Goal: Information Seeking & Learning: Learn about a topic

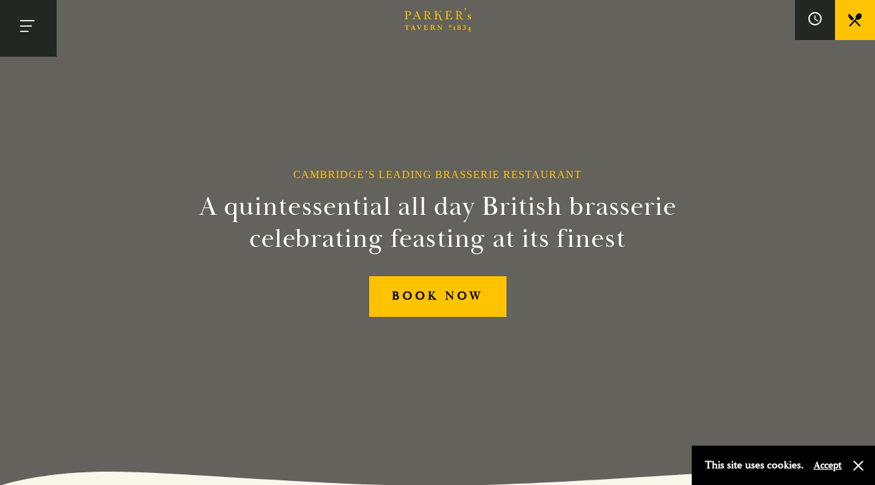
click at [31, 19] on button "Toggle navigation" at bounding box center [28, 28] width 57 height 57
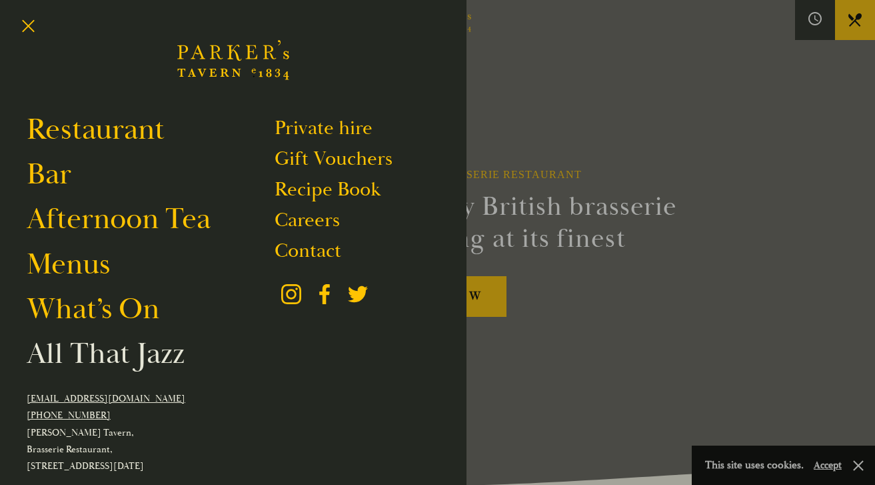
click at [121, 356] on link "All That Jazz" at bounding box center [106, 353] width 158 height 37
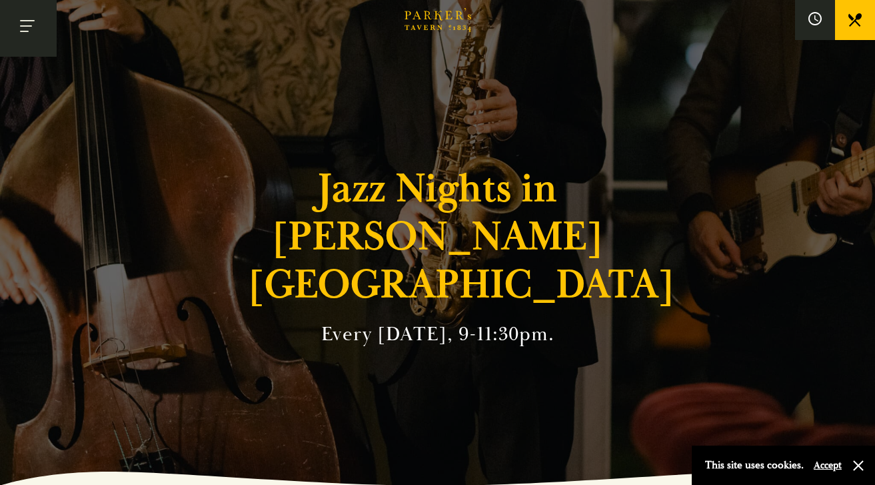
click at [35, 25] on button "Toggle navigation" at bounding box center [28, 28] width 57 height 57
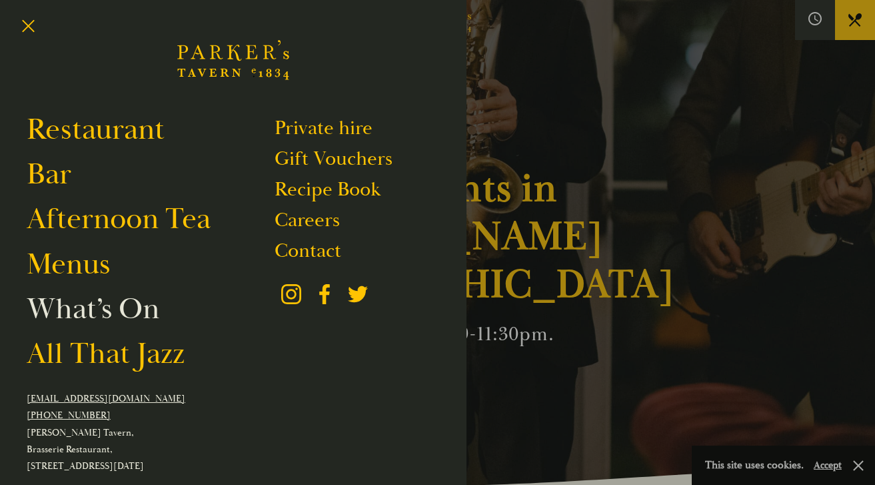
click at [97, 308] on link "What’s On" at bounding box center [93, 308] width 133 height 37
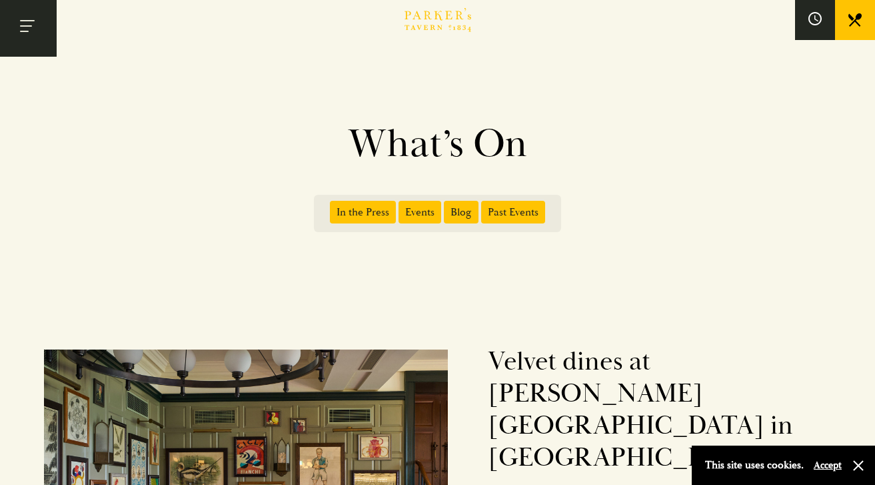
click at [32, 29] on button "Toggle navigation" at bounding box center [28, 28] width 57 height 57
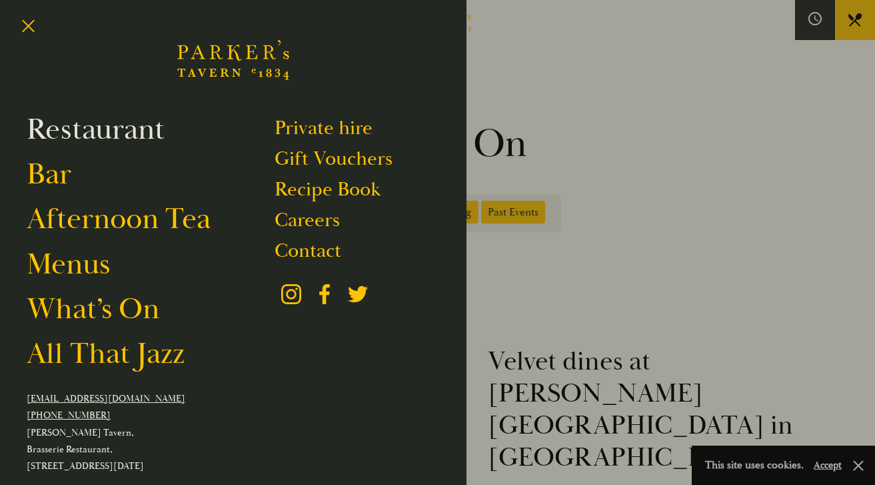
click at [69, 125] on link "Restaurant" at bounding box center [96, 129] width 138 height 37
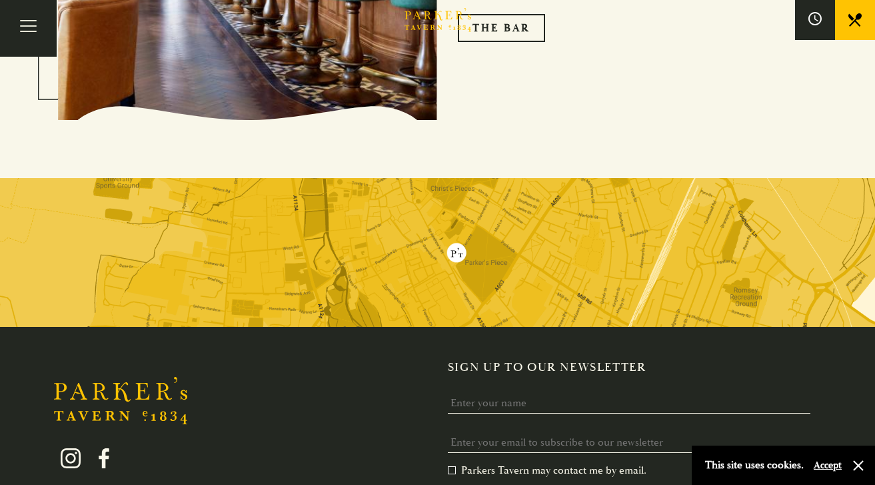
scroll to position [2034, 0]
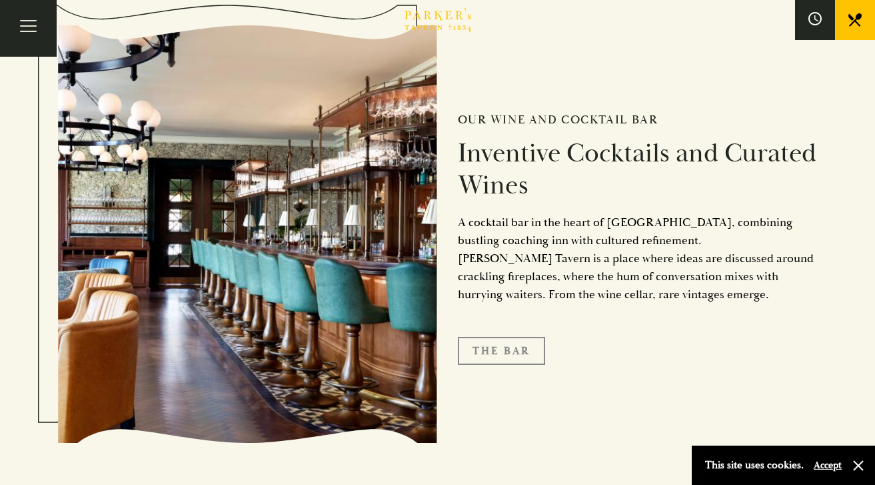
click at [492, 354] on link "The Bar" at bounding box center [501, 351] width 87 height 28
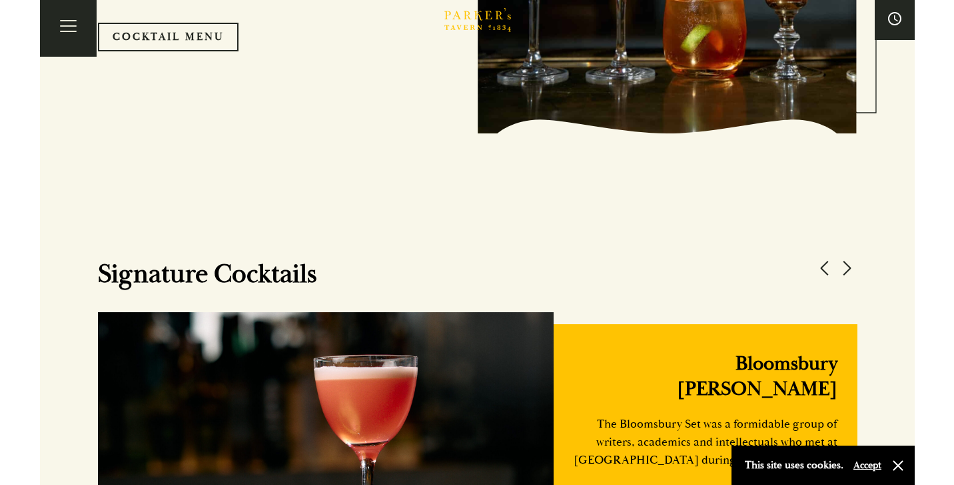
scroll to position [209, 0]
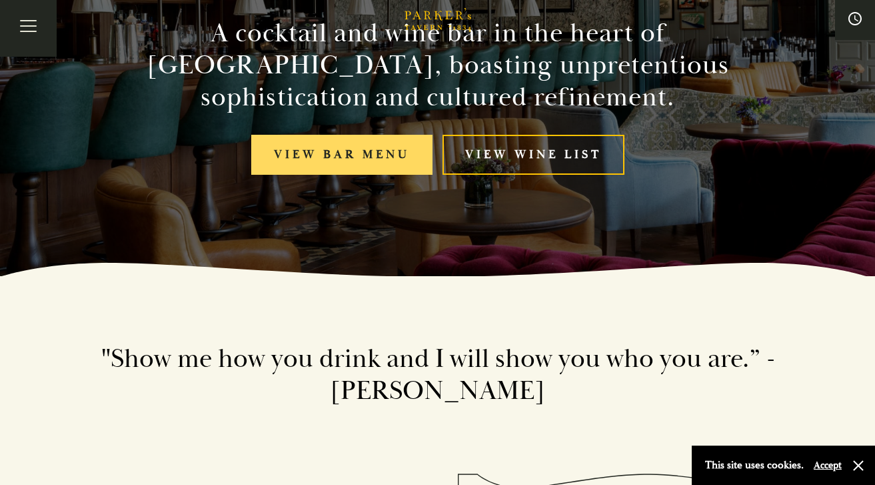
click at [362, 141] on link "View bar menu" at bounding box center [341, 155] width 181 height 41
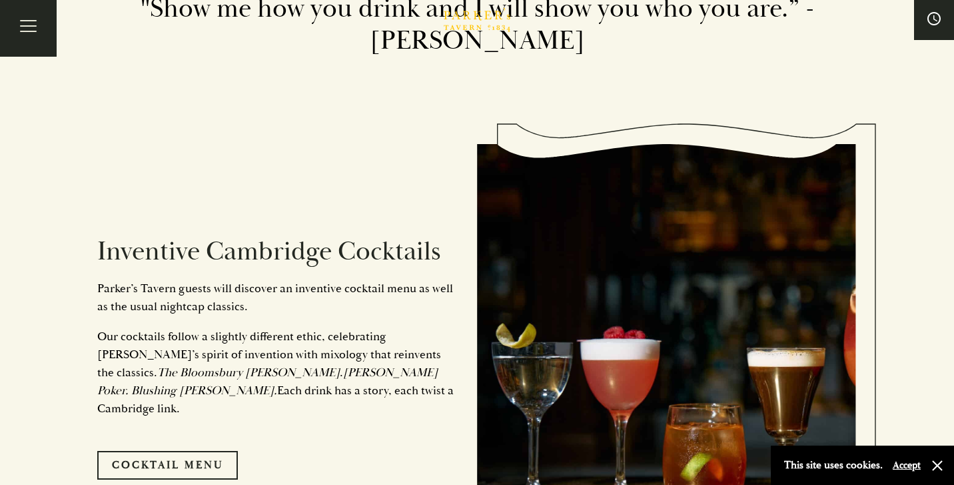
scroll to position [576, 0]
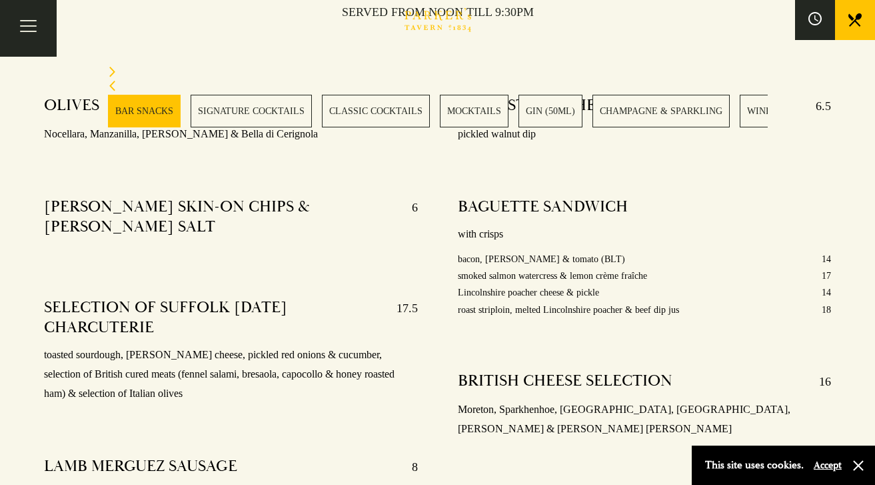
scroll to position [624, 0]
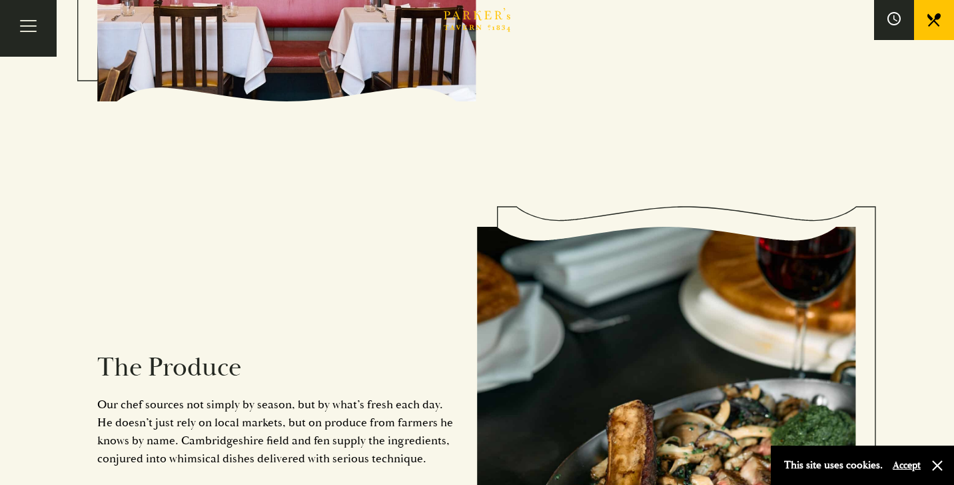
scroll to position [1114, 0]
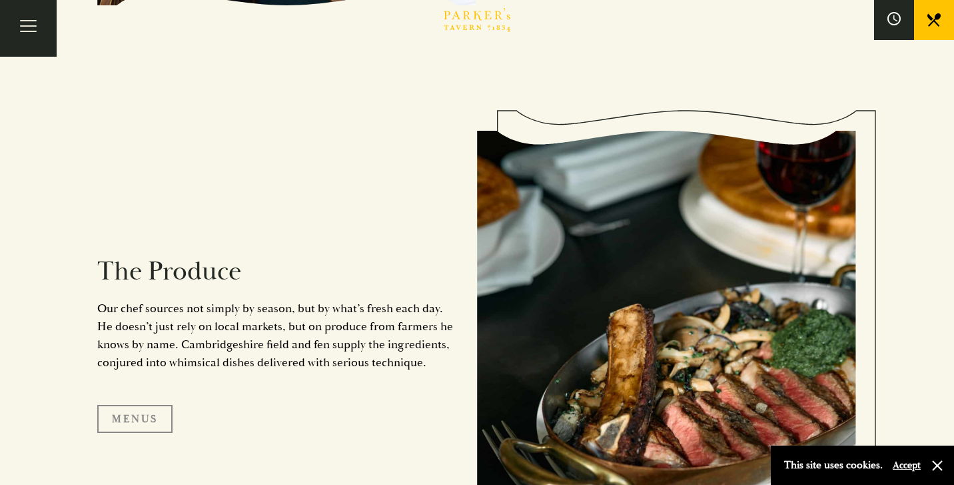
click at [123, 407] on link "Menus" at bounding box center [134, 419] width 75 height 28
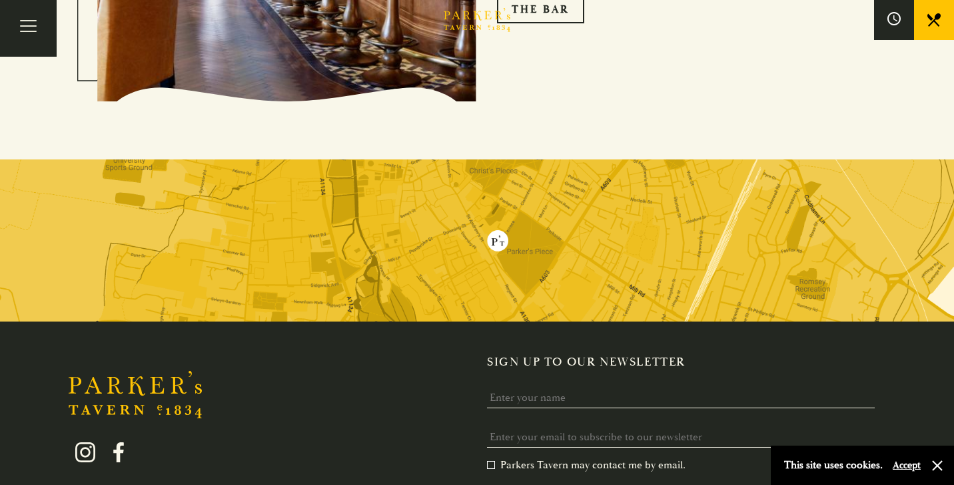
scroll to position [2361, 0]
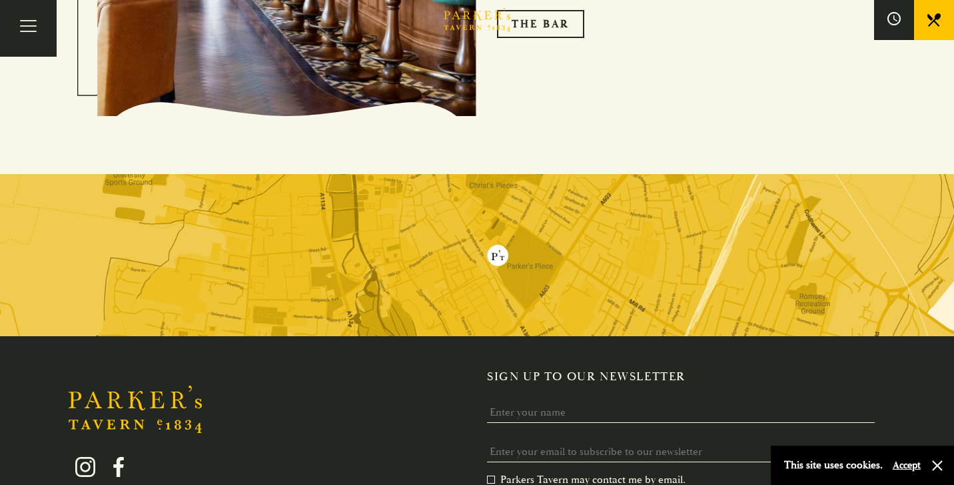
click at [500, 261] on img at bounding box center [477, 255] width 954 height 162
